Goal: Contribute content: Contribute content

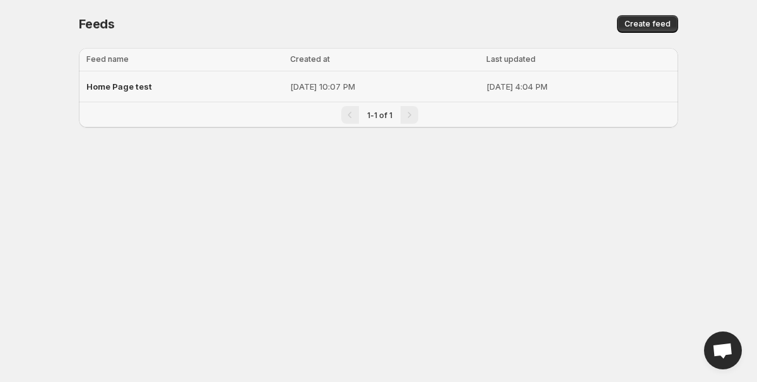
click at [122, 84] on span "Home Page test" at bounding box center [119, 86] width 66 height 10
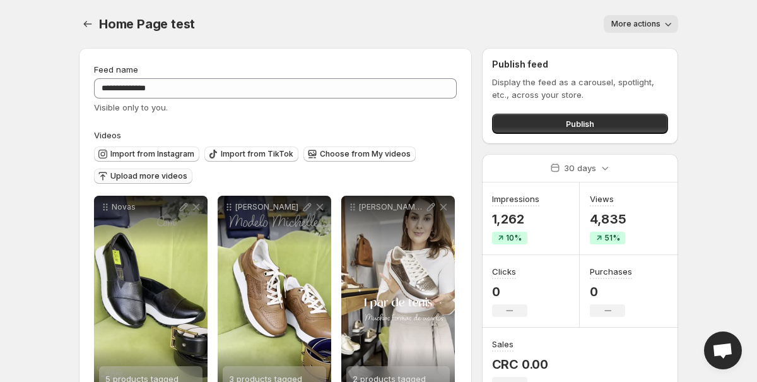
click at [134, 177] on span "Upload more videos" at bounding box center [148, 176] width 77 height 10
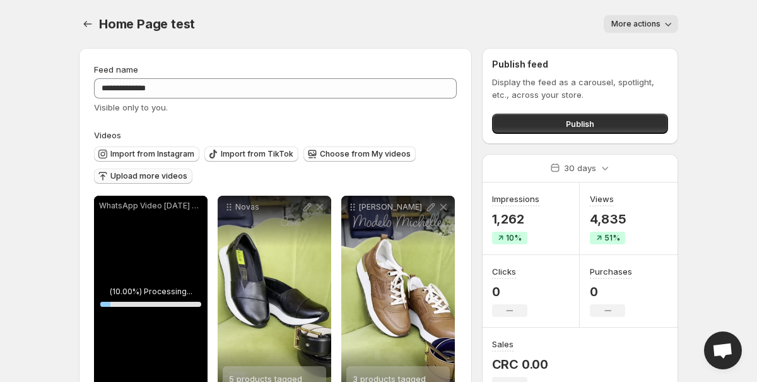
click at [179, 206] on p "WhatsApp Video [DATE] at 34410 PM" at bounding box center [150, 206] width 103 height 10
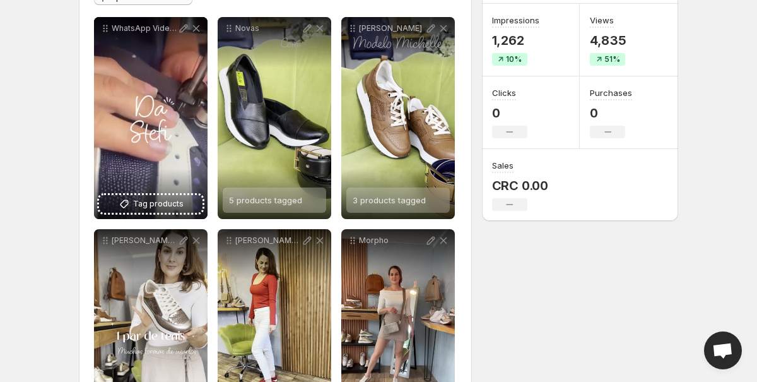
scroll to position [151, 0]
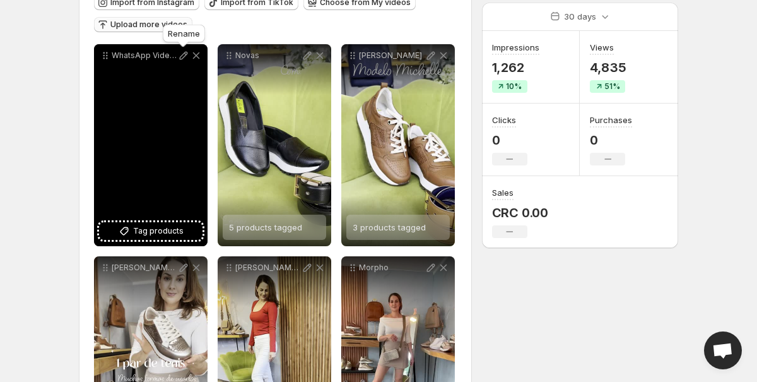
click at [184, 56] on icon at bounding box center [183, 55] width 13 height 13
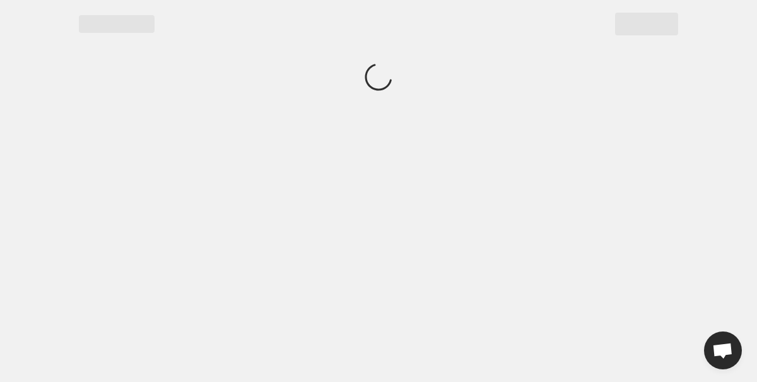
scroll to position [0, 0]
